Goal: Task Accomplishment & Management: Manage account settings

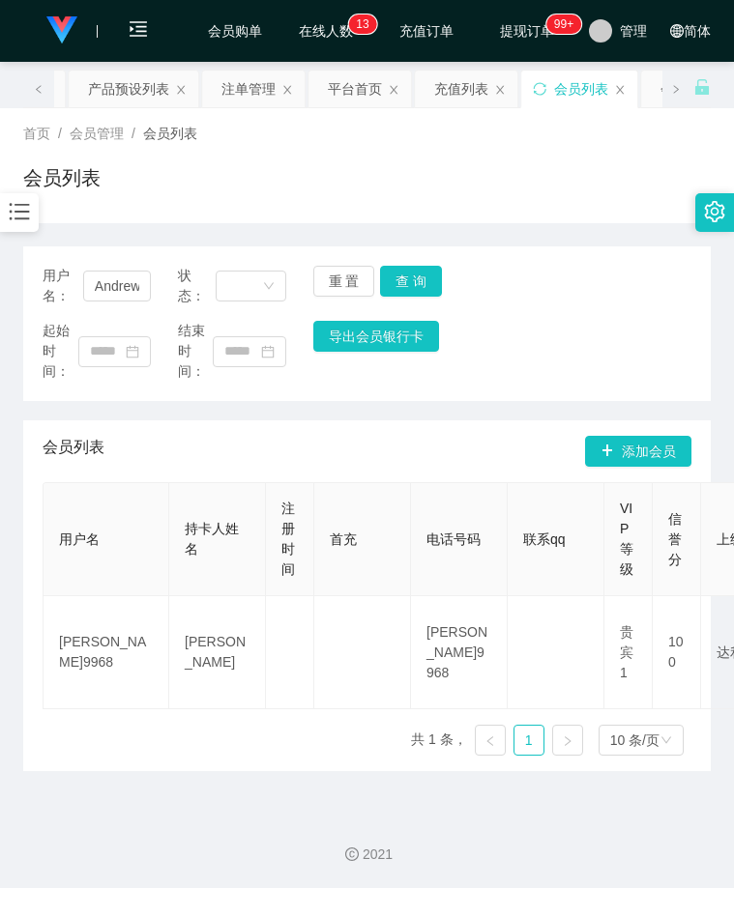
click at [5, 204] on div at bounding box center [19, 212] width 39 height 39
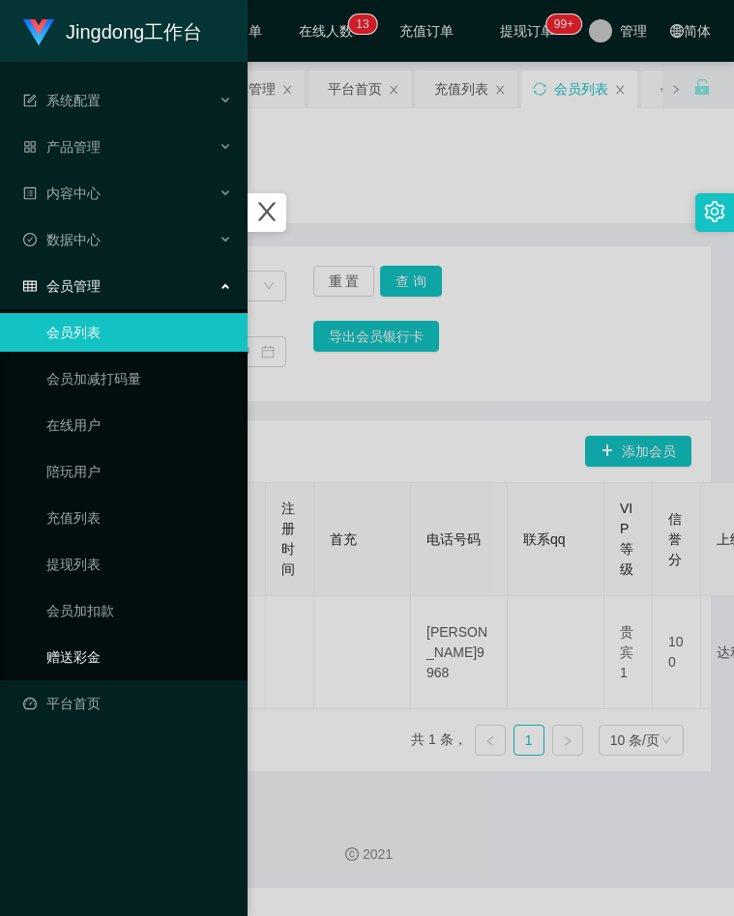
click at [89, 647] on link "赠送彩金" at bounding box center [139, 657] width 186 height 39
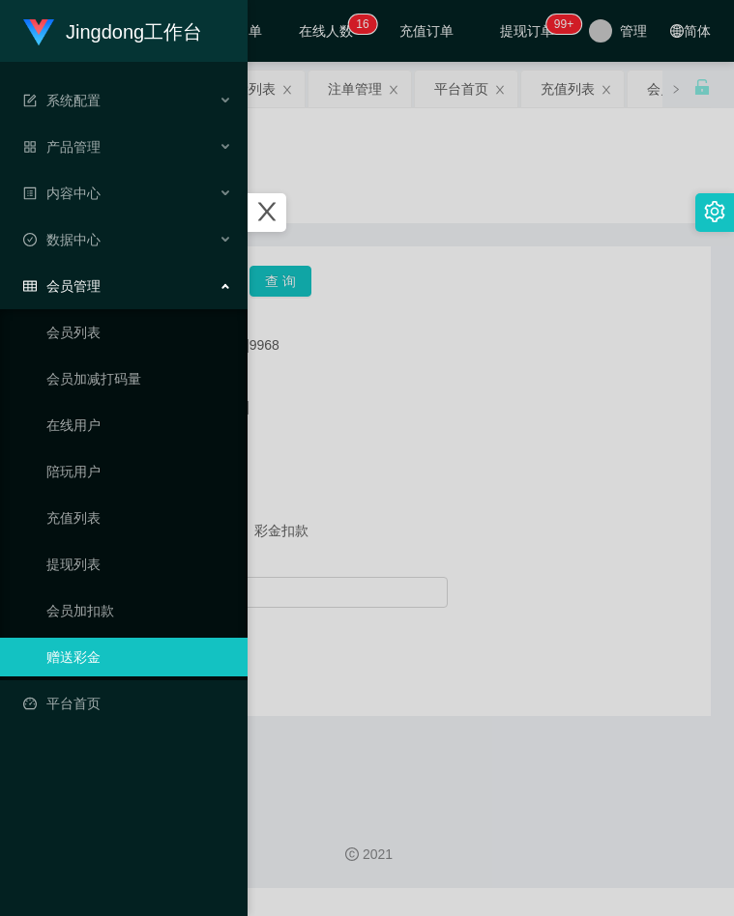
click at [391, 471] on div at bounding box center [367, 458] width 734 height 916
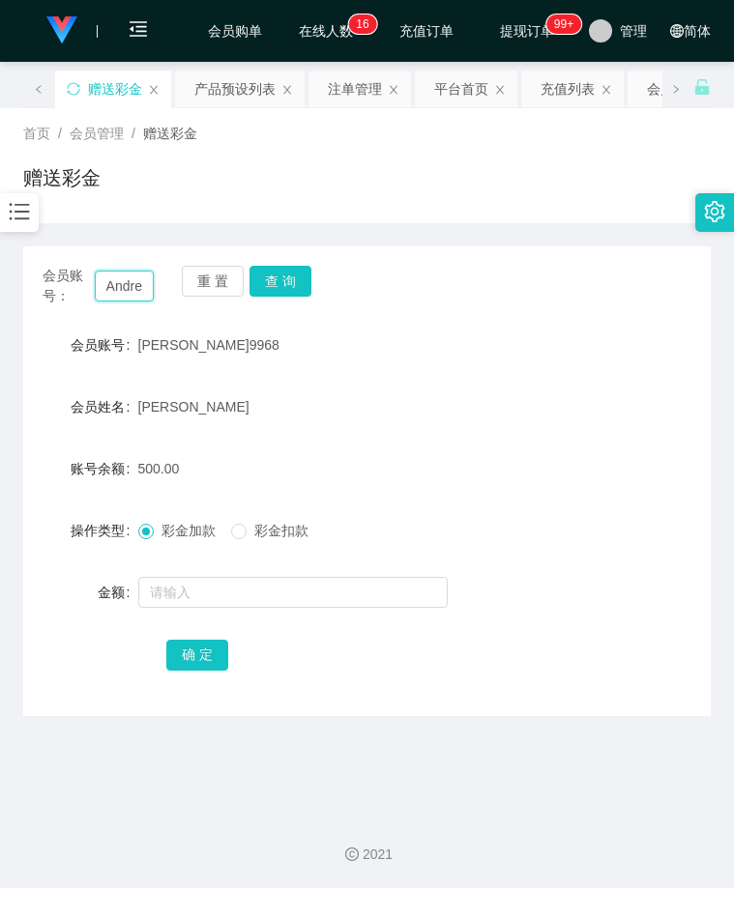
drag, startPoint x: 143, startPoint y: 290, endPoint x: 120, endPoint y: 284, distance: 23.9
click at [142, 290] on input "Andrew9968" at bounding box center [125, 286] width 60 height 31
click at [120, 284] on input "Andrew9968" at bounding box center [125, 286] width 60 height 31
paste input "Renchuanqing"
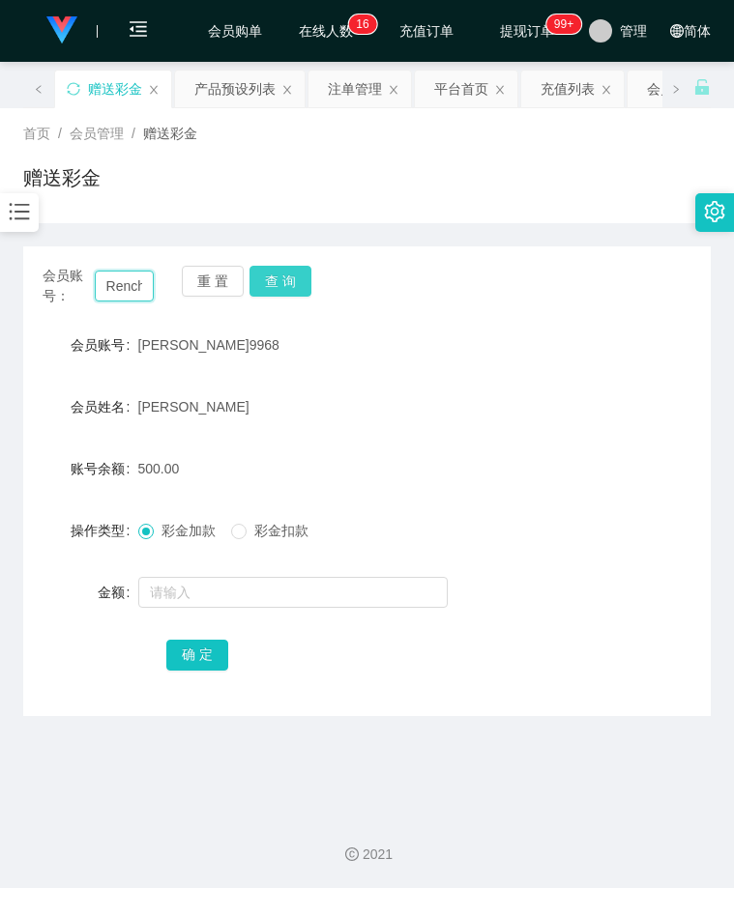
scroll to position [0, 49]
type input "Renchuanqing"
click at [270, 277] on button "查 询" at bounding box center [280, 281] width 62 height 31
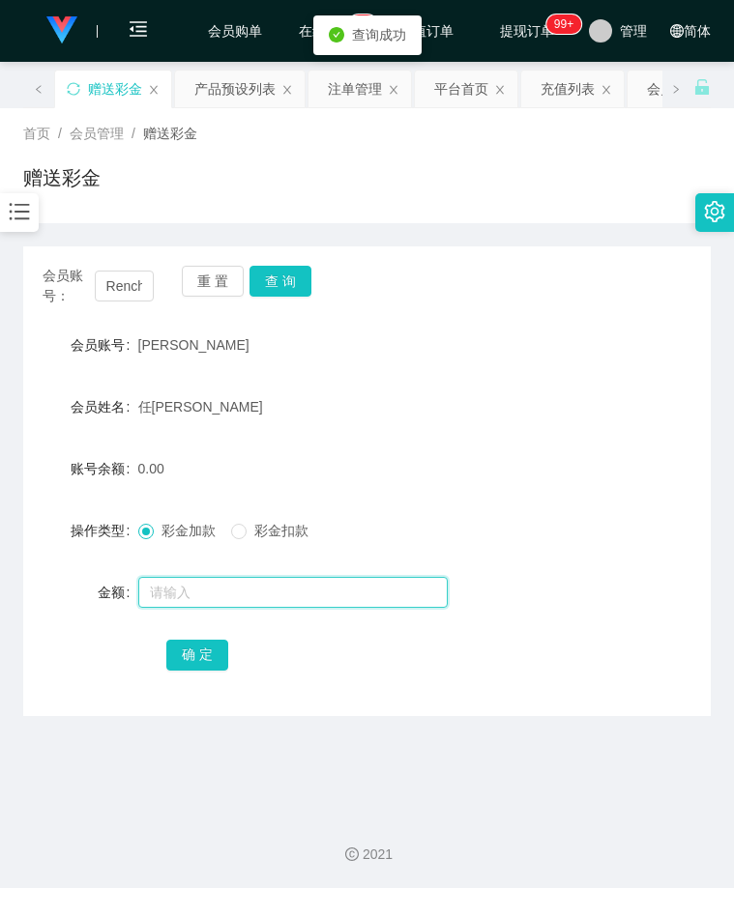
click at [183, 585] on input "text" at bounding box center [292, 592] width 309 height 31
type input "500"
click at [217, 657] on button "确 定" at bounding box center [197, 655] width 62 height 31
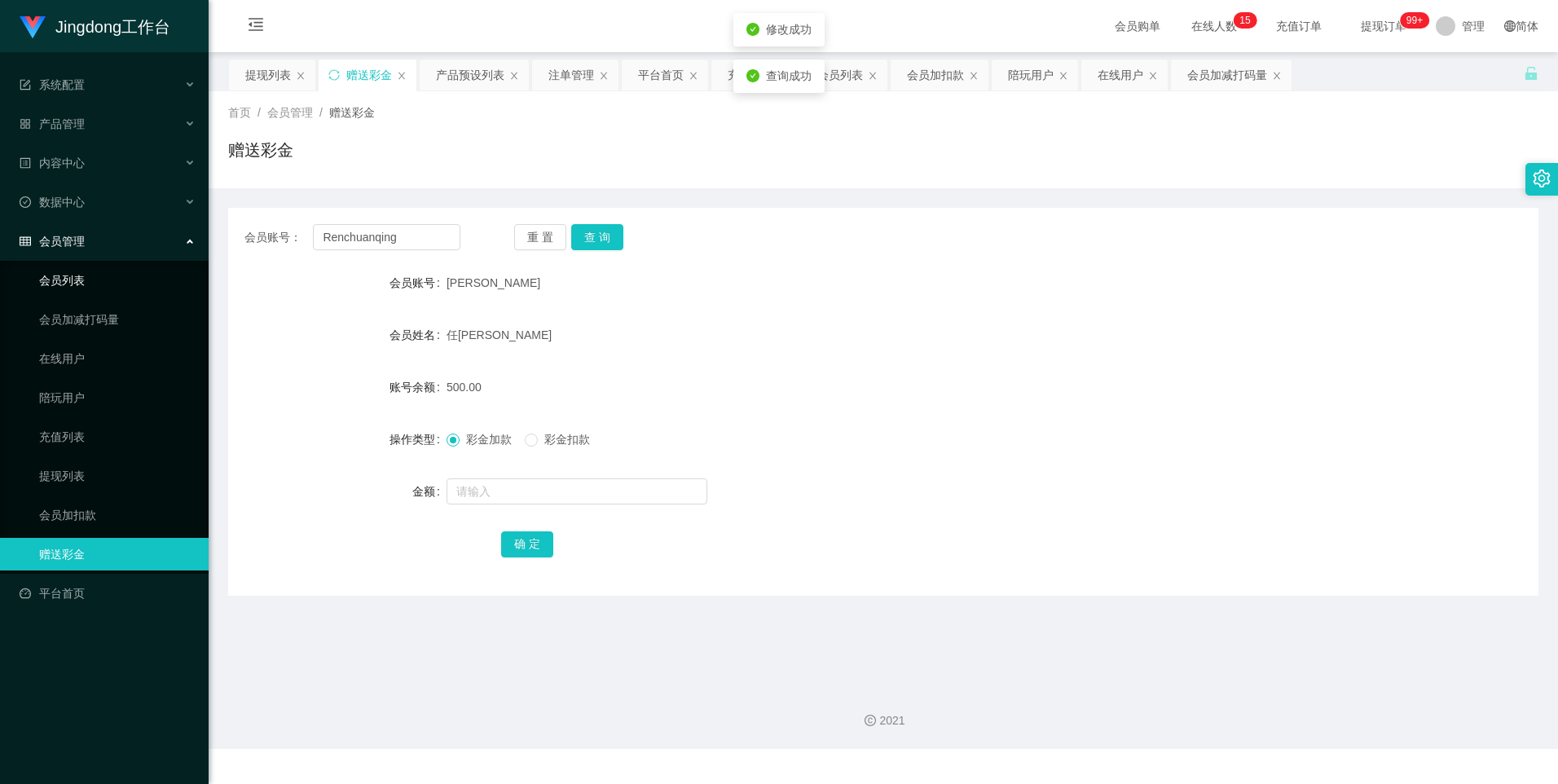
click at [77, 287] on link "会员列表" at bounding box center [117, 280] width 157 height 33
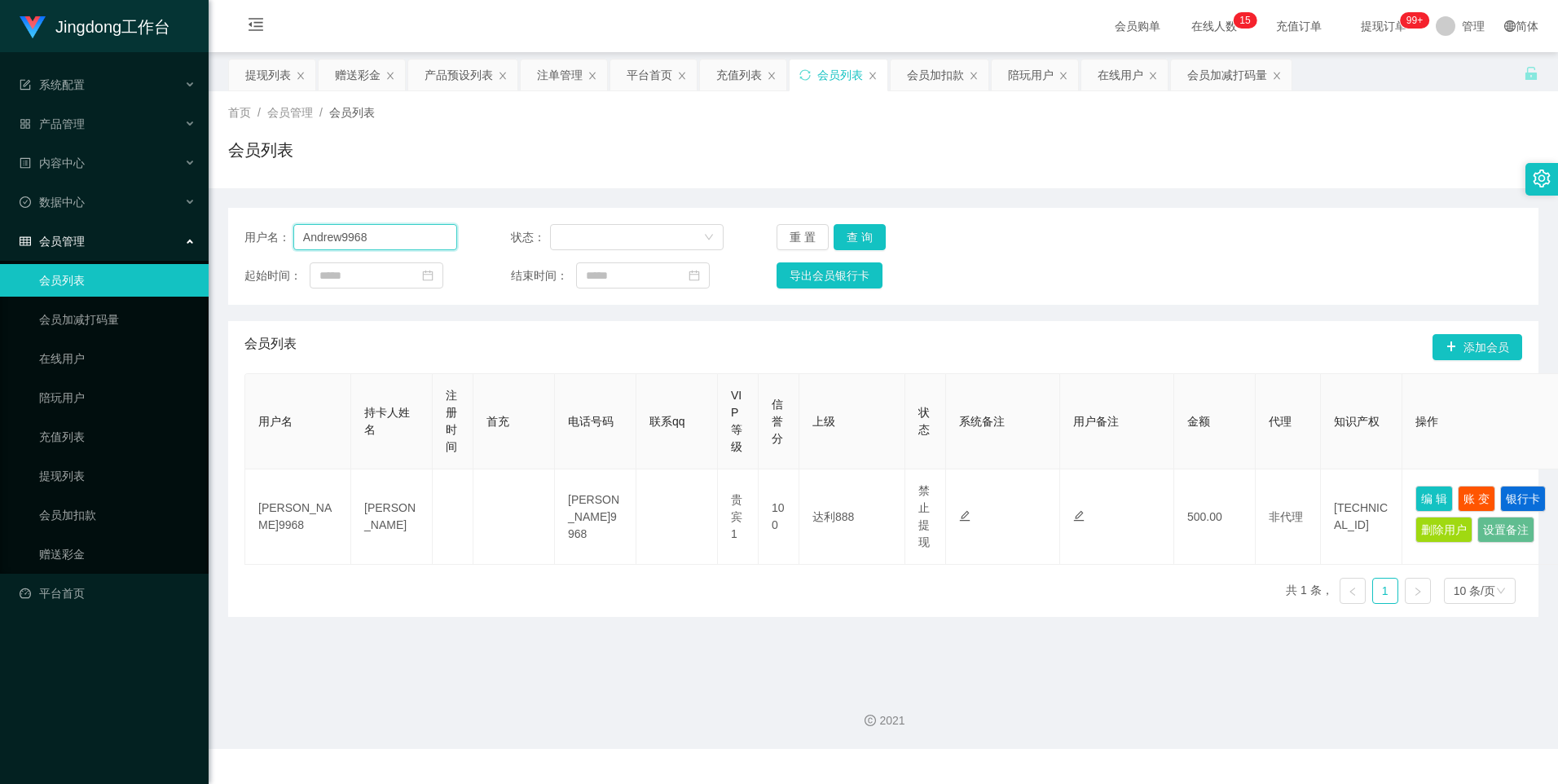
click at [399, 243] on input "Andrew9968" at bounding box center [375, 237] width 164 height 26
click at [397, 243] on input "Andrew9968" at bounding box center [375, 237] width 164 height 26
paste input "Renchuanqing"
type input "Renchuanqing"
click at [618, 239] on button "查 询" at bounding box center [860, 237] width 52 height 26
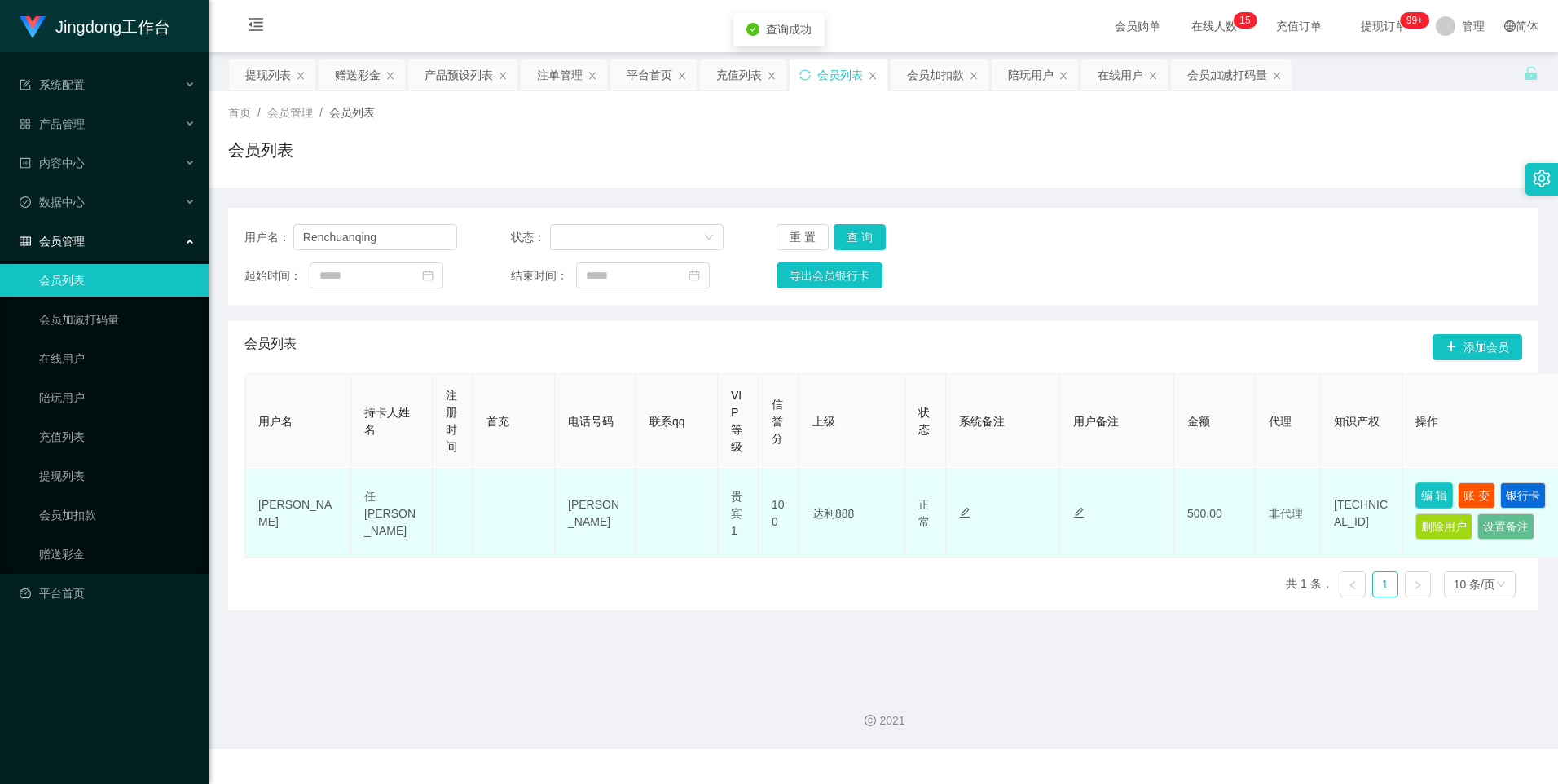
click at [618, 486] on button "编 辑" at bounding box center [1434, 495] width 37 height 26
type input "Renchuanqing"
type input "[PERSON_NAME]"
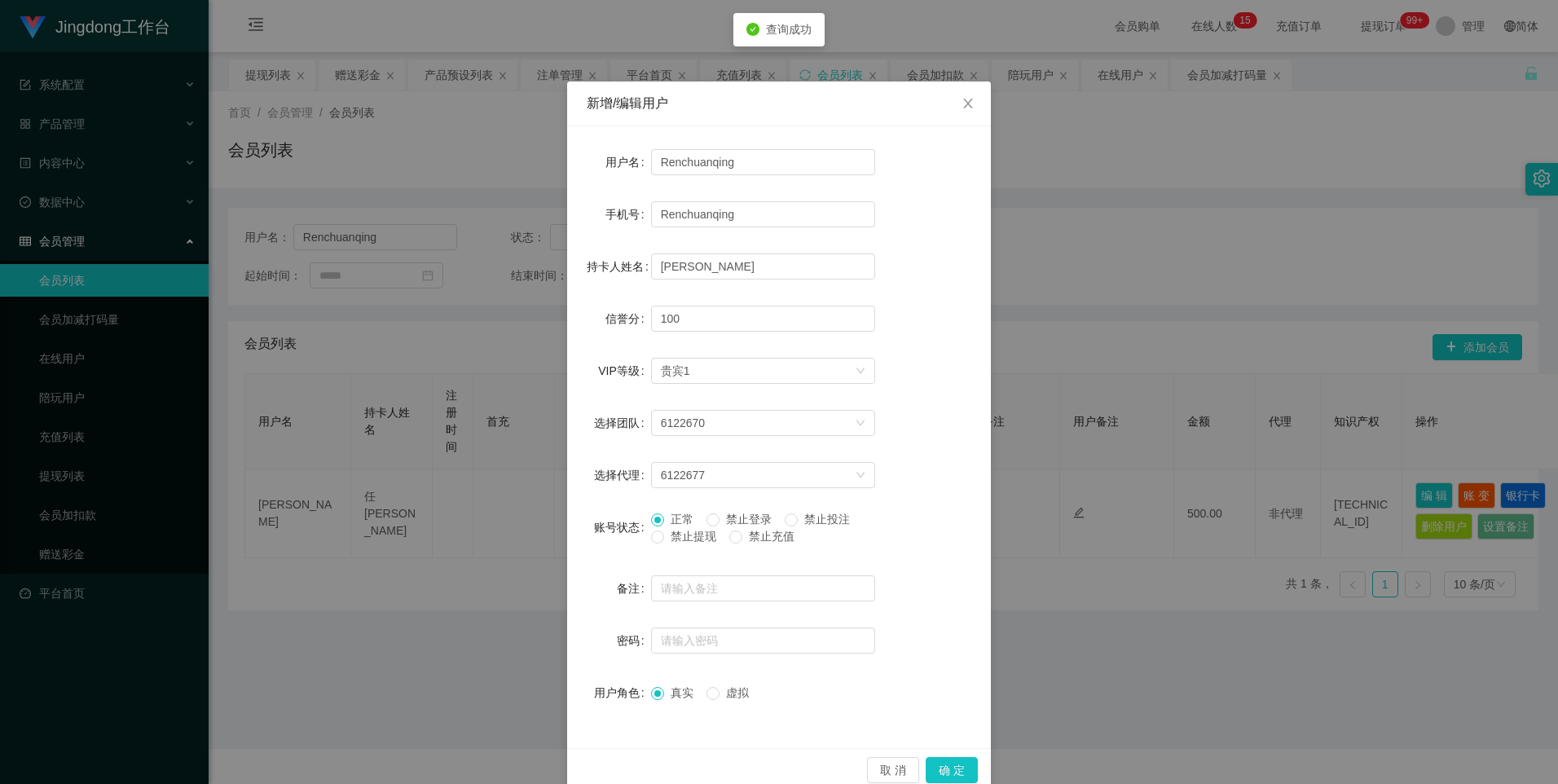
click at [618, 534] on span "禁止提现" at bounding box center [694, 535] width 59 height 13
click at [618, 771] on button "确 定" at bounding box center [952, 770] width 52 height 26
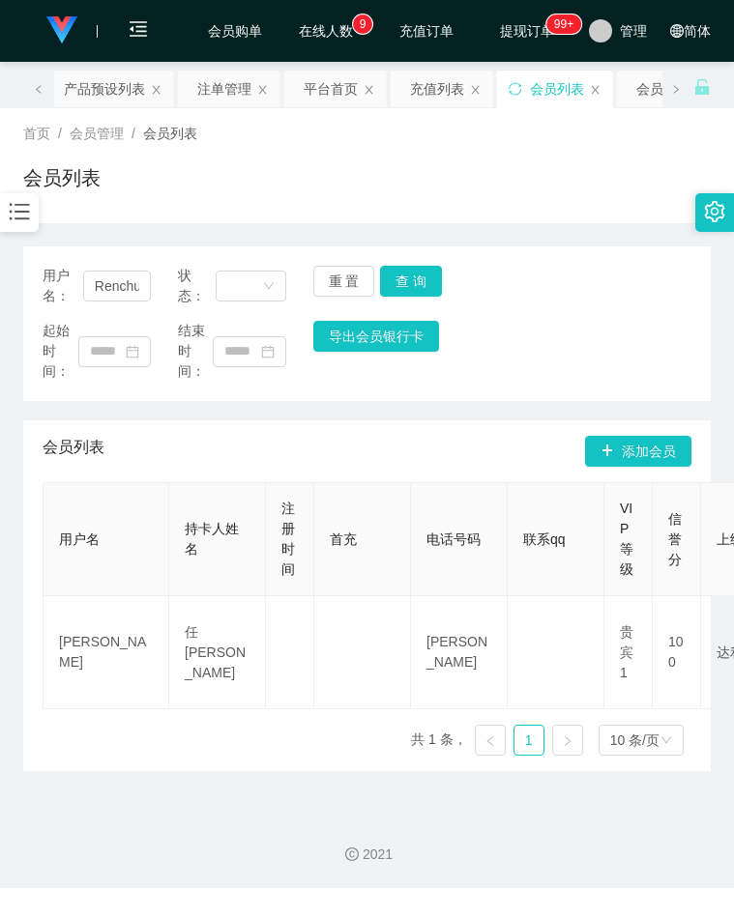
click at [552, 299] on div "用户名： Renchuanqing 状态： 重 置 查 询" at bounding box center [367, 286] width 649 height 41
